Goal: Information Seeking & Learning: Check status

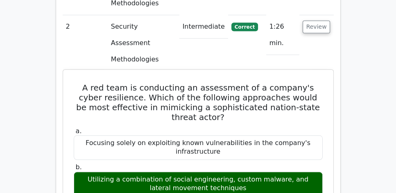
scroll to position [632, 0]
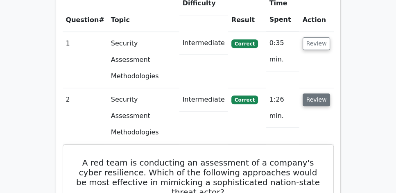
click at [316, 93] on button "Review" at bounding box center [317, 99] width 28 height 13
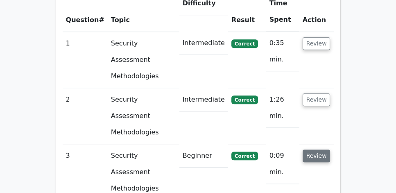
click at [316, 150] on button "Review" at bounding box center [317, 156] width 28 height 13
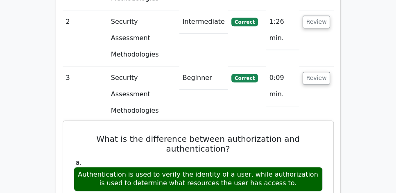
scroll to position [702, 0]
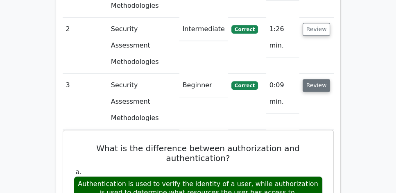
click at [319, 79] on button "Review" at bounding box center [317, 85] width 28 height 13
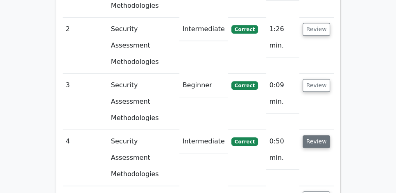
click at [315, 135] on button "Review" at bounding box center [317, 141] width 28 height 13
click at [318, 135] on button "Review" at bounding box center [317, 141] width 28 height 13
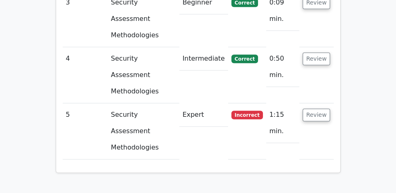
scroll to position [796, 0]
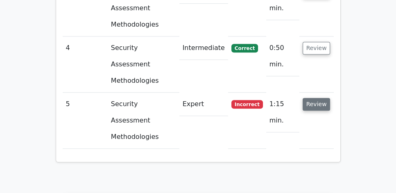
click at [314, 98] on button "Review" at bounding box center [317, 104] width 28 height 13
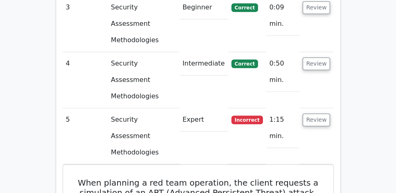
scroll to position [726, 0]
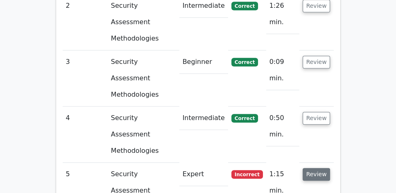
click at [324, 168] on button "Review" at bounding box center [317, 174] width 28 height 13
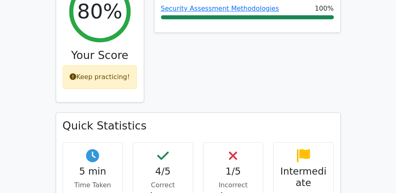
scroll to position [351, 0]
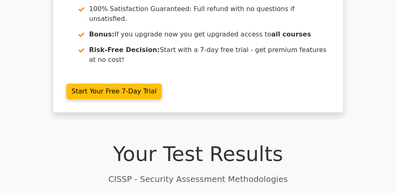
scroll to position [63, 0]
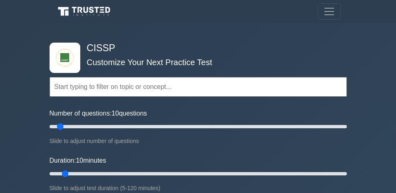
scroll to position [1379, 0]
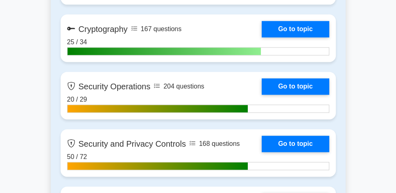
scroll to position [1004, 0]
